Goal: Task Accomplishment & Management: Manage account settings

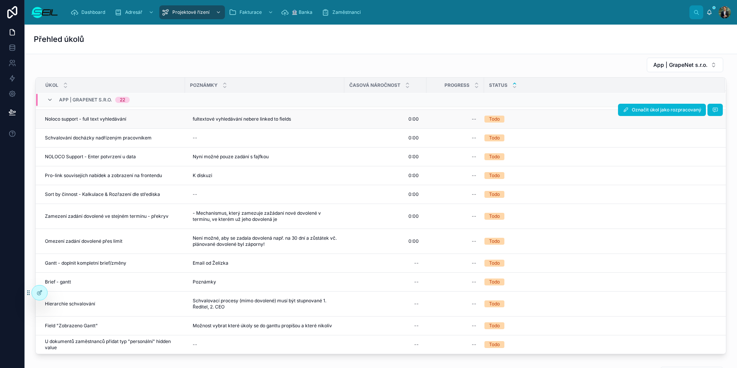
scroll to position [12, 0]
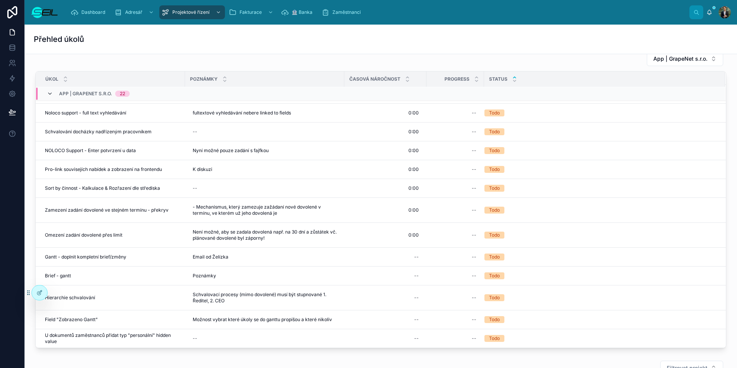
click at [53, 92] on icon at bounding box center [50, 94] width 6 height 6
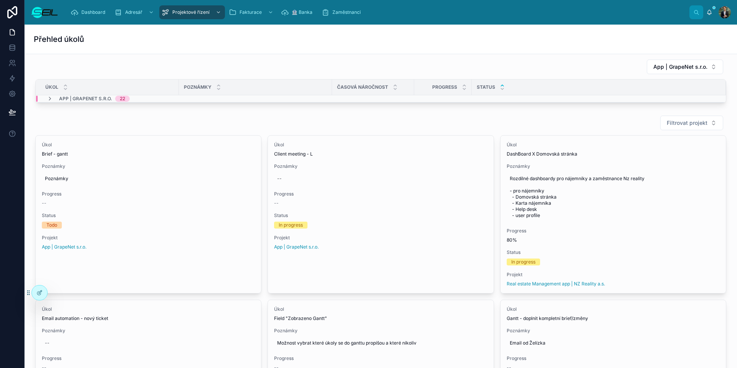
scroll to position [0, 0]
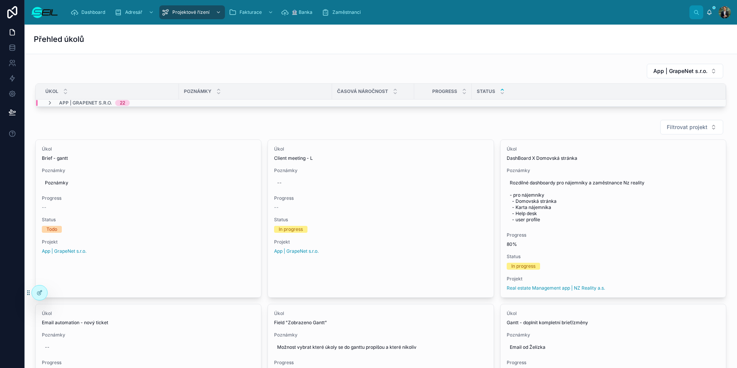
drag, startPoint x: 671, startPoint y: 73, endPoint x: 666, endPoint y: 78, distance: 7.6
click at [671, 73] on span "App | GrapeNet s.r.o." at bounding box center [680, 71] width 54 height 8
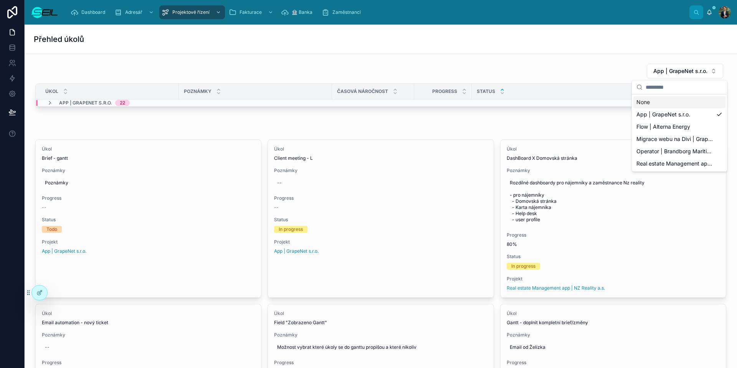
click at [652, 104] on div "None" at bounding box center [679, 102] width 92 height 12
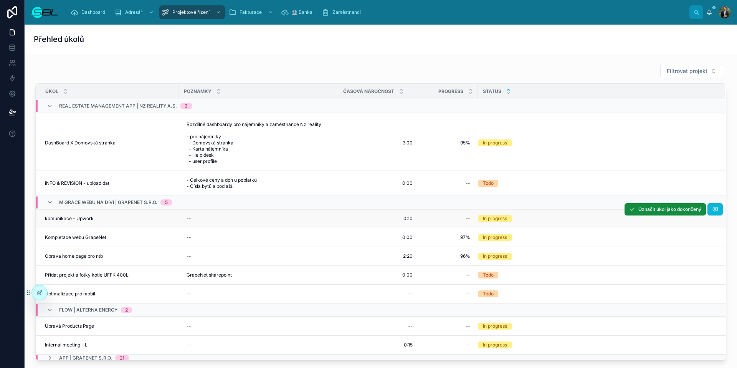
scroll to position [18, 0]
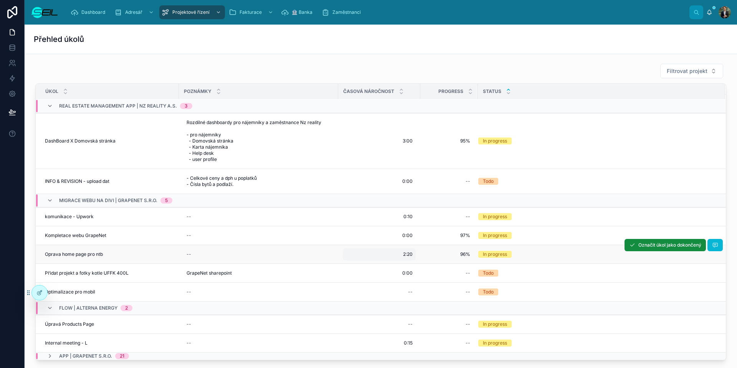
click at [403, 255] on span "2:20" at bounding box center [408, 254] width 10 height 6
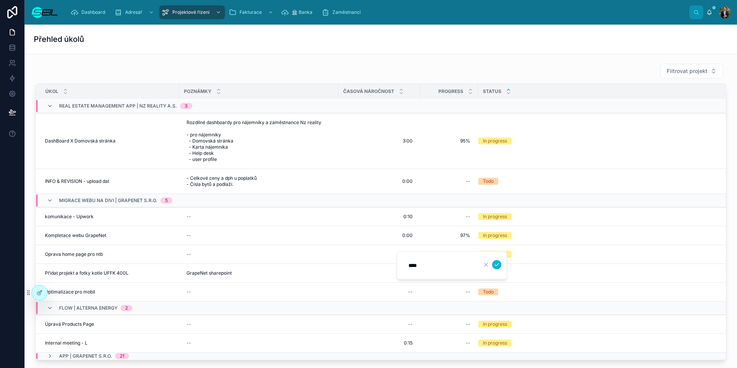
click at [409, 266] on input "****" at bounding box center [440, 265] width 73 height 11
type input "****"
click button "submit" at bounding box center [496, 264] width 9 height 9
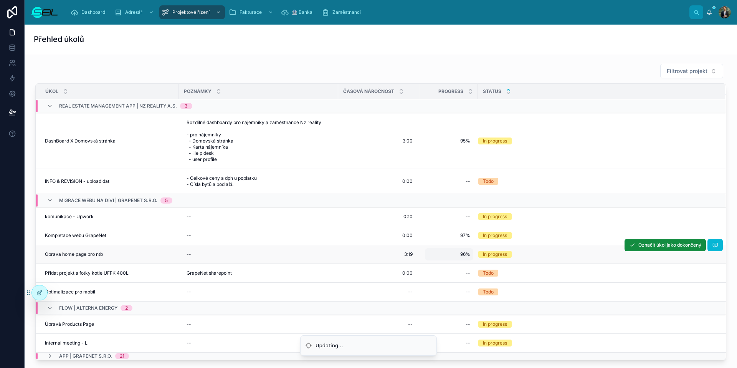
click at [458, 254] on span "96%" at bounding box center [449, 254] width 42 height 6
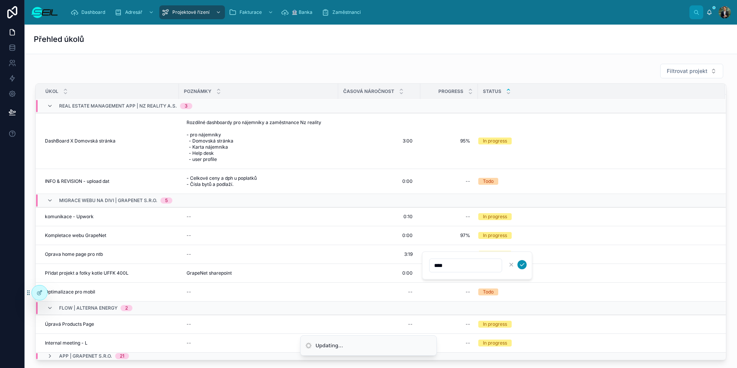
type input "****"
click at [522, 266] on icon "submit" at bounding box center [522, 264] width 6 height 6
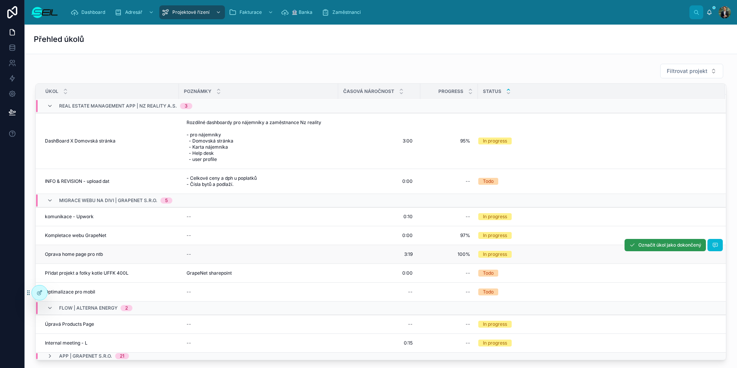
click at [640, 246] on span "Označit úkol jako dokončený" at bounding box center [669, 245] width 63 height 6
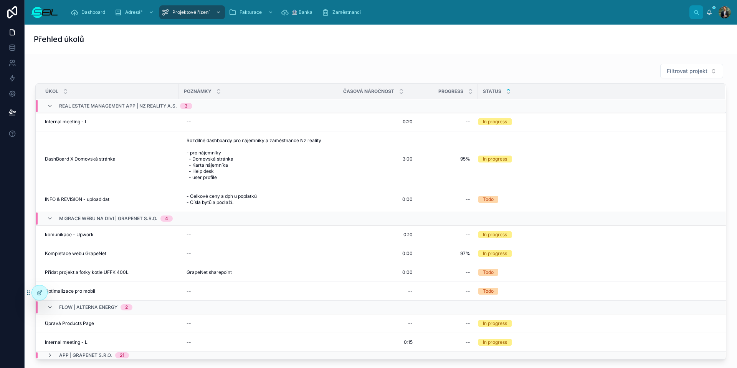
scroll to position [0, 0]
click at [301, 66] on div "Filtrovat projekt" at bounding box center [380, 70] width 691 height 15
click at [112, 103] on span "Real estate Management app | NZ Reality a.s." at bounding box center [118, 106] width 118 height 6
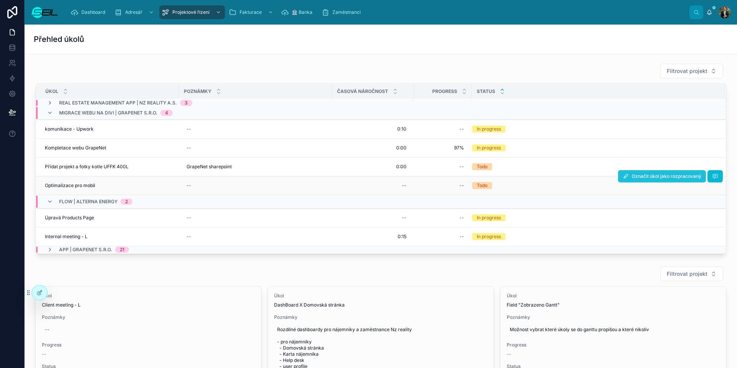
click at [624, 181] on button "Označit úkol jako rozpracovaný" at bounding box center [662, 176] width 88 height 12
